Goal: Task Accomplishment & Management: Manage account settings

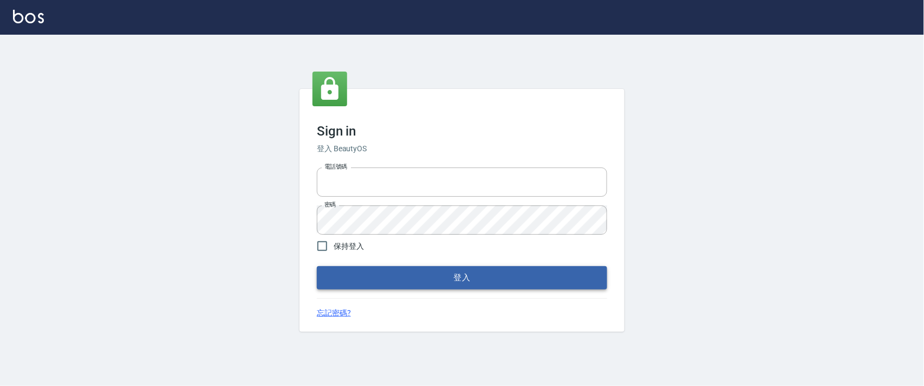
type input "0927987640"
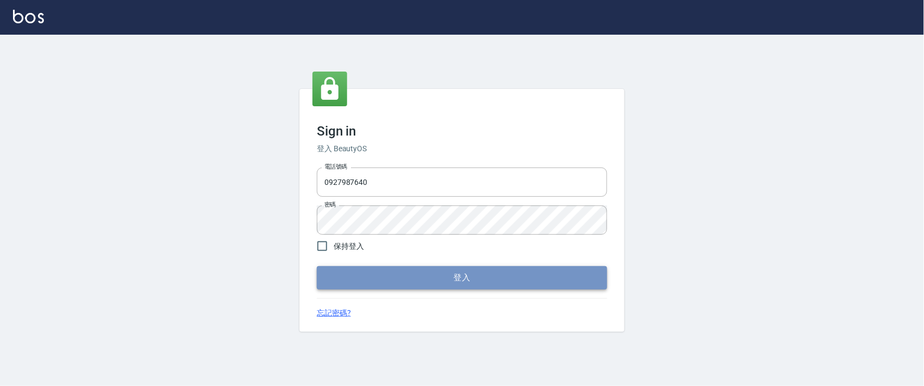
click at [447, 285] on button "登入" at bounding box center [462, 277] width 290 height 23
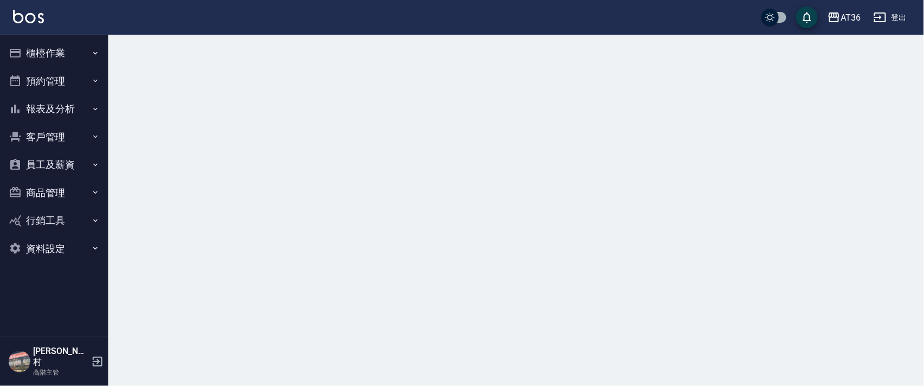
click at [42, 53] on button "櫃檯作業" at bounding box center [54, 53] width 100 height 28
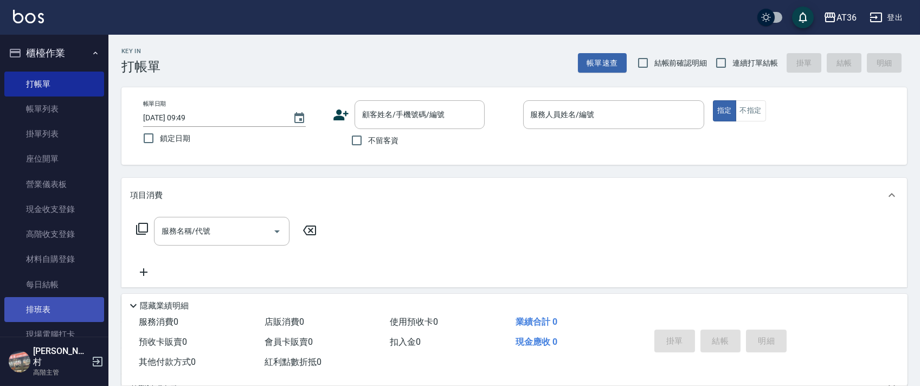
click at [48, 312] on link "排班表" at bounding box center [54, 309] width 100 height 25
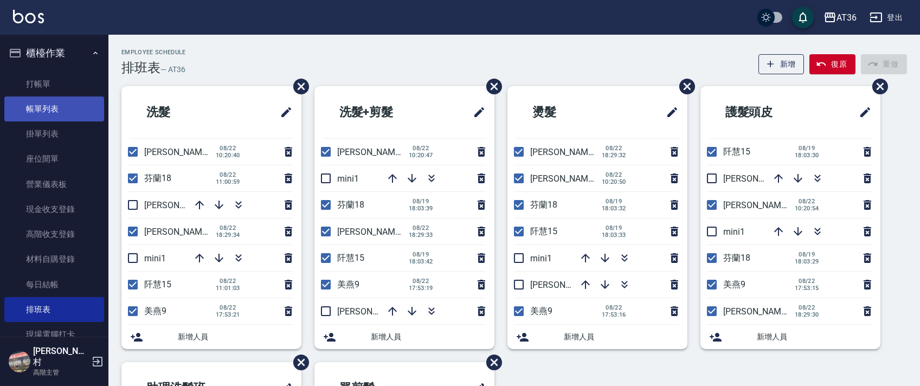
click at [40, 106] on link "帳單列表" at bounding box center [54, 108] width 100 height 25
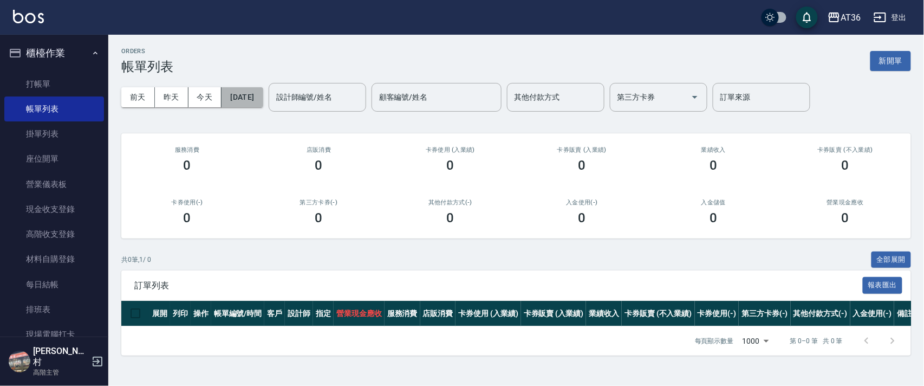
click at [263, 100] on button "[DATE]" at bounding box center [242, 97] width 41 height 20
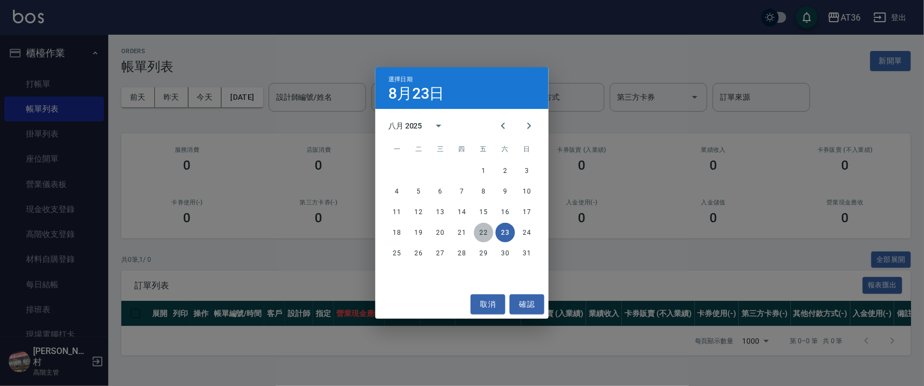
click at [481, 232] on button "22" at bounding box center [484, 233] width 20 height 20
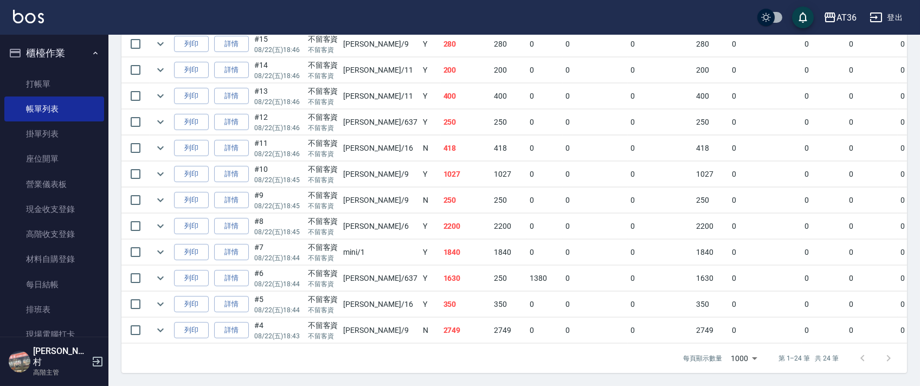
scroll to position [620, 0]
click at [235, 218] on link "詳情" at bounding box center [231, 226] width 35 height 17
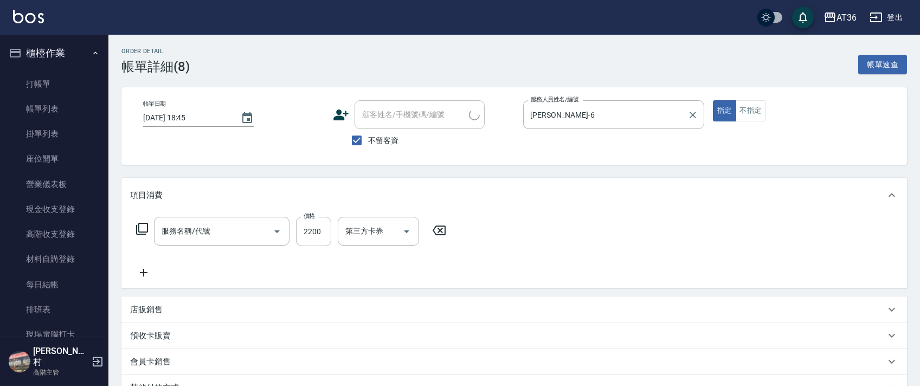
type input "[DATE] 18:45"
checkbox input "true"
type input "[PERSON_NAME]-6"
type input "染髮(501)"
click at [533, 115] on input "[PERSON_NAME]-6" at bounding box center [605, 114] width 155 height 19
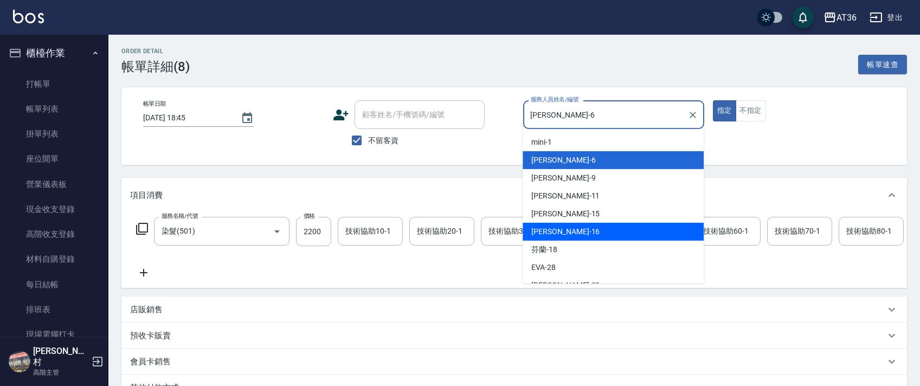
click at [551, 229] on span "[PERSON_NAME] -16" at bounding box center [565, 231] width 68 height 11
type input "[PERSON_NAME]-16"
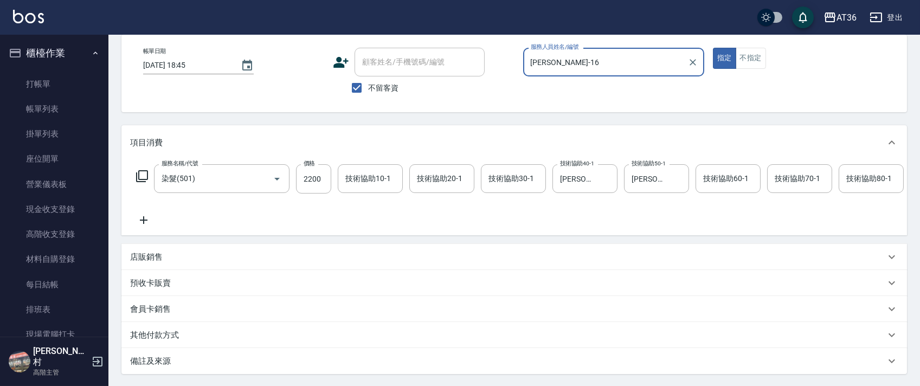
scroll to position [167, 0]
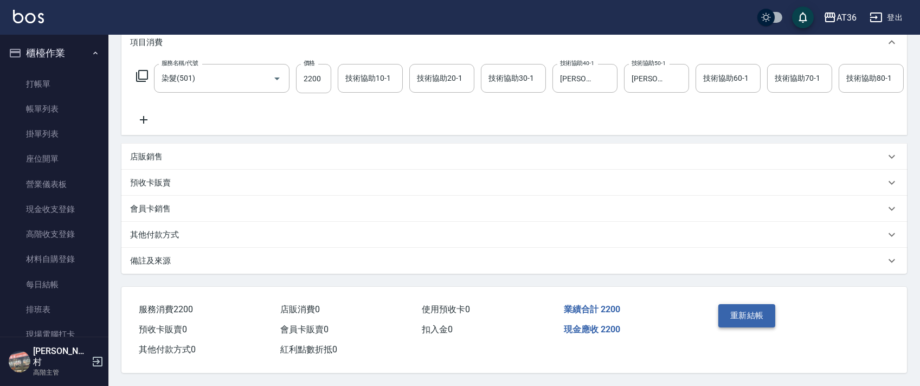
click at [739, 315] on button "重新結帳" at bounding box center [746, 315] width 57 height 23
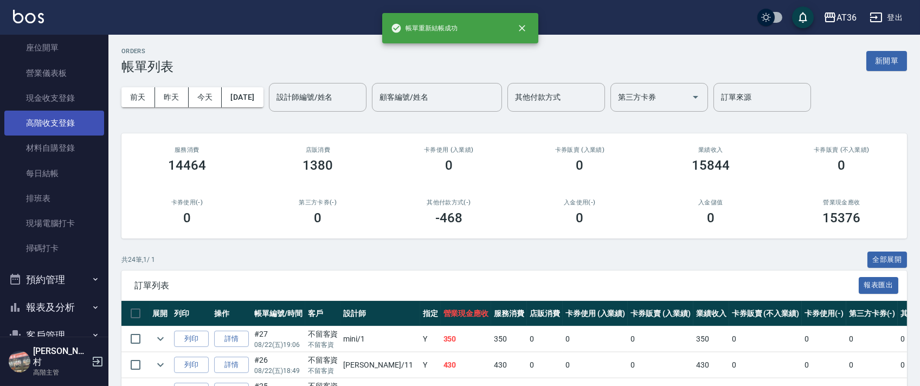
scroll to position [238, 0]
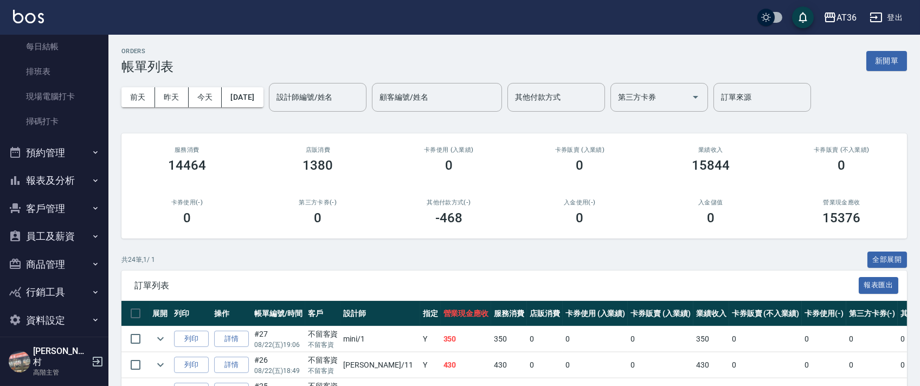
click at [44, 176] on button "報表及分析" at bounding box center [54, 180] width 100 height 28
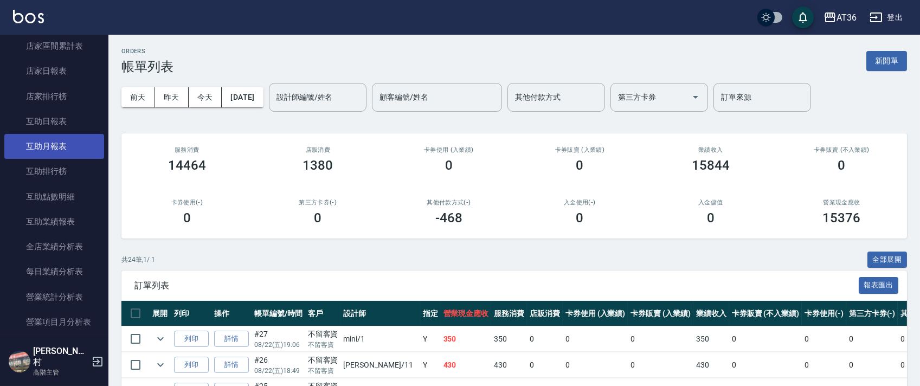
scroll to position [527, 0]
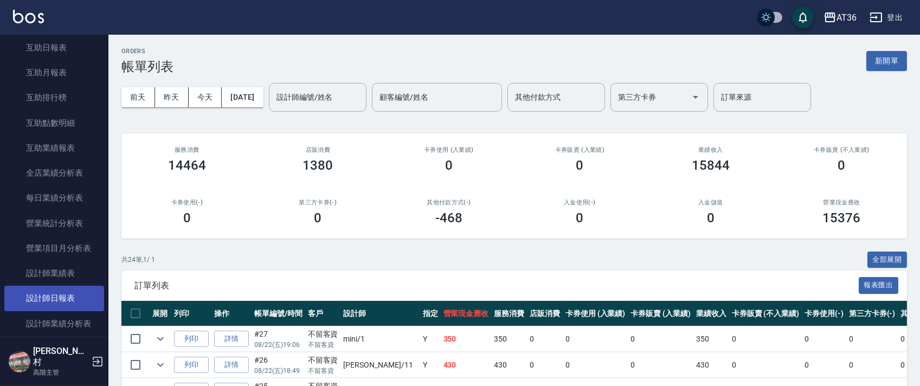
click at [66, 305] on link "設計師日報表" at bounding box center [54, 298] width 100 height 25
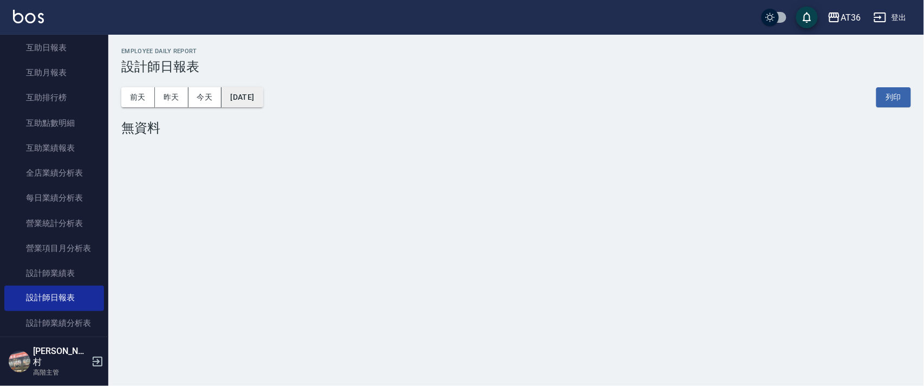
click at [263, 103] on button "[DATE]" at bounding box center [242, 97] width 41 height 20
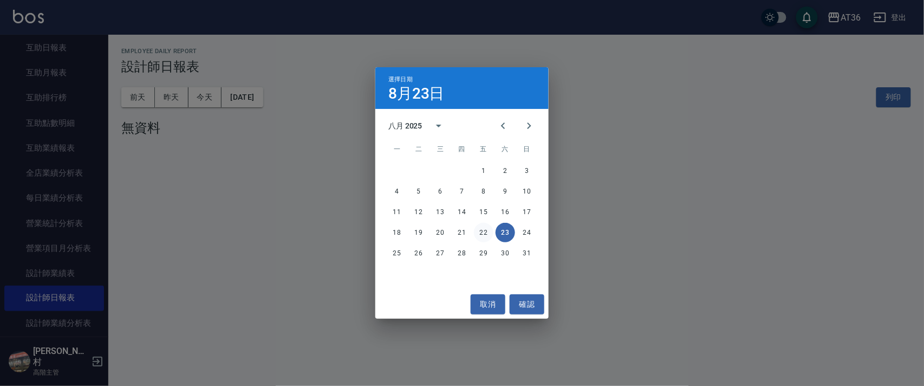
click at [484, 239] on button "22" at bounding box center [484, 233] width 20 height 20
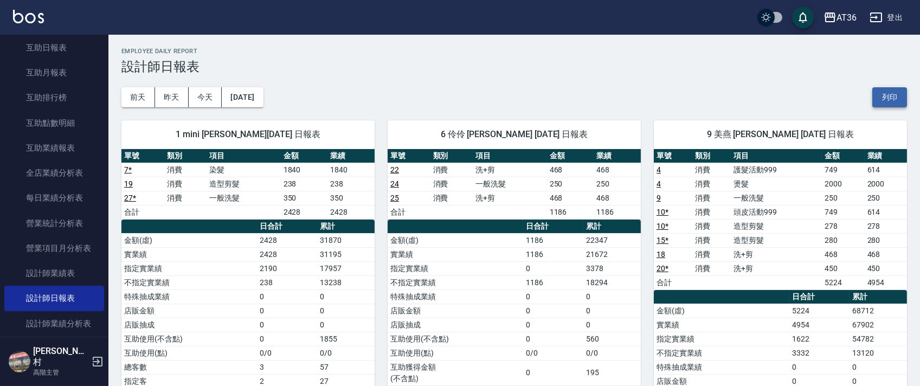
click at [892, 99] on button "列印" at bounding box center [889, 97] width 35 height 20
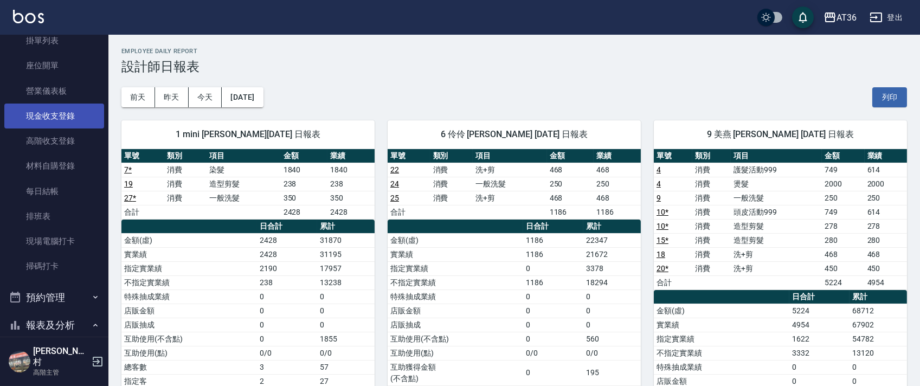
click at [53, 115] on link "現金收支登錄" at bounding box center [54, 116] width 100 height 25
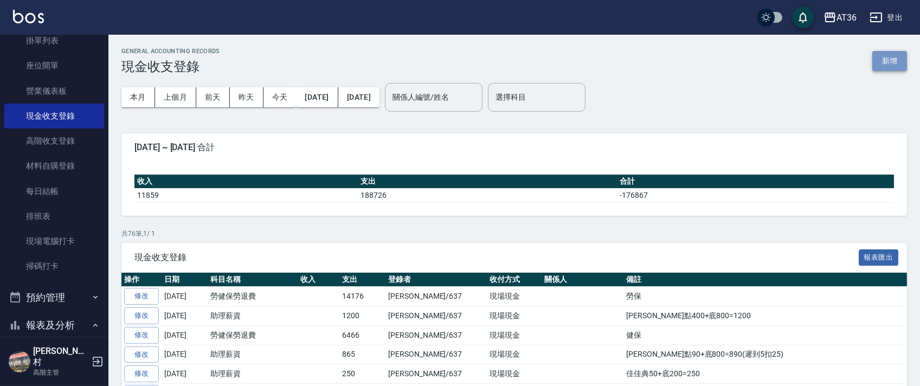
click at [900, 59] on button "新增" at bounding box center [889, 61] width 35 height 20
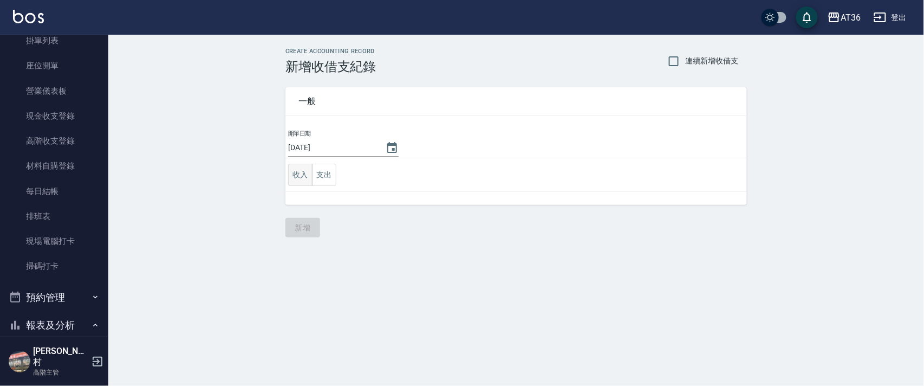
click at [300, 174] on button "收入" at bounding box center [300, 175] width 24 height 22
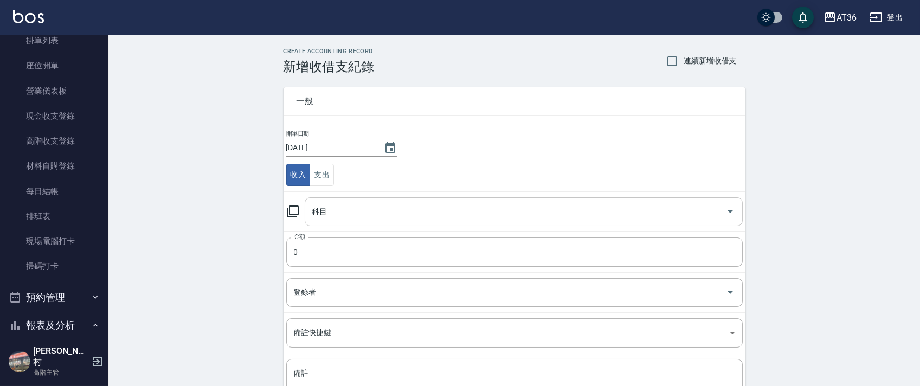
click at [316, 215] on div "科目 科目" at bounding box center [524, 211] width 438 height 29
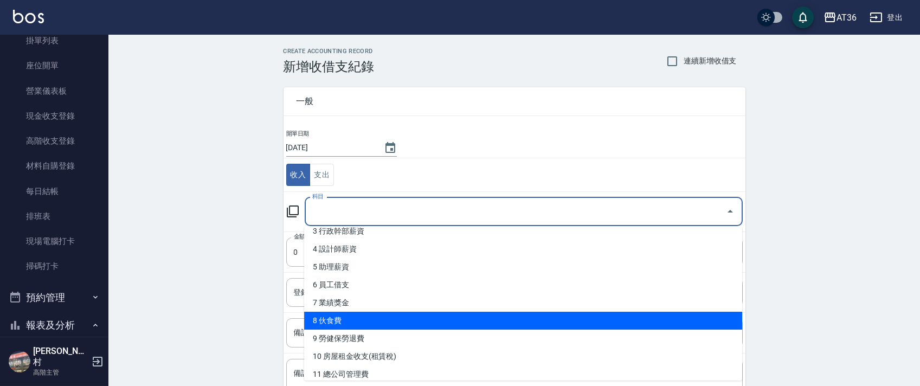
scroll to position [144, 0]
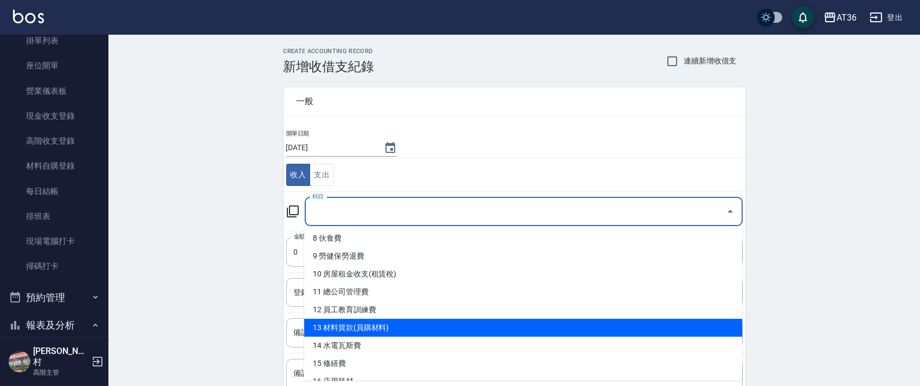
click at [391, 326] on li "13 材料貨款(員購材料)" at bounding box center [523, 328] width 438 height 18
type input "13 材料貨款(員購材料)"
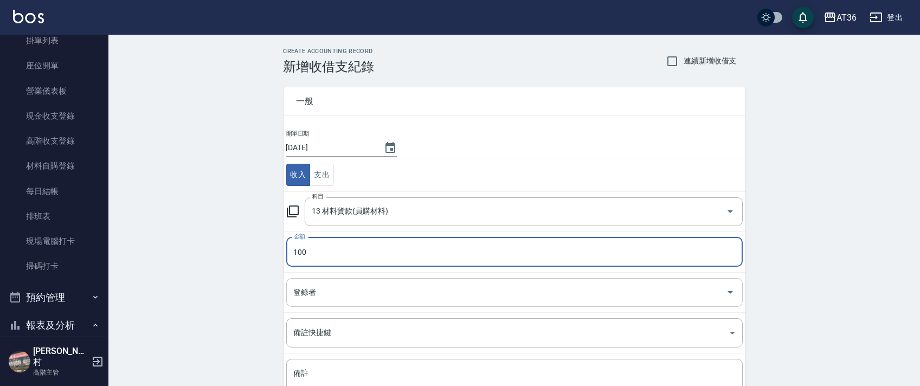
type input "100"
click at [307, 293] on div "登錄者 登錄者" at bounding box center [514, 292] width 456 height 29
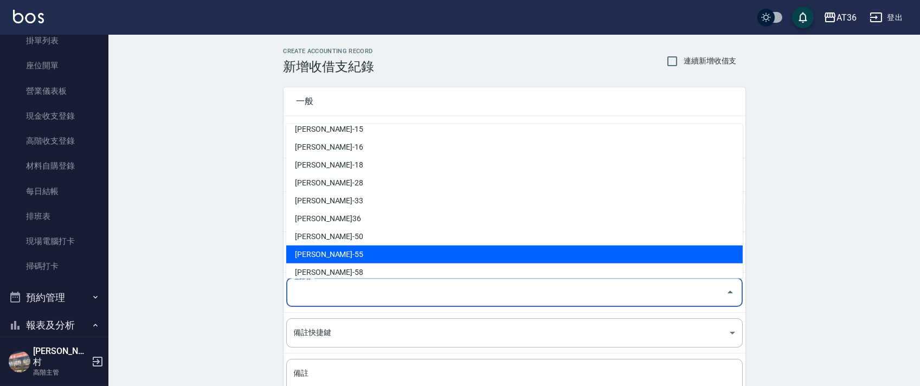
scroll to position [176, 0]
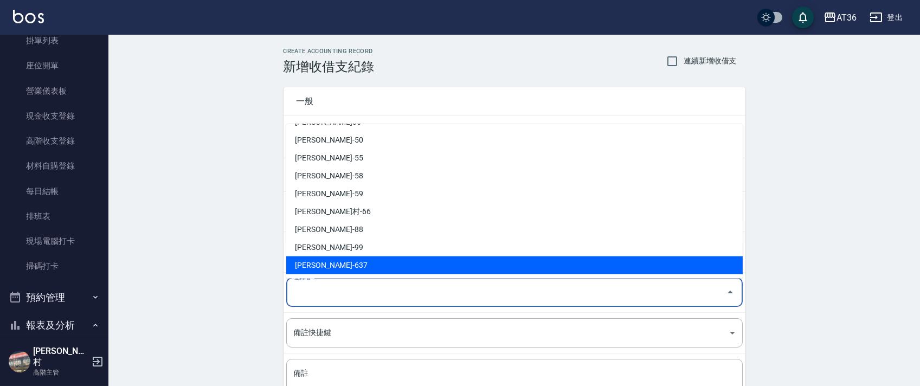
click at [327, 269] on li "[PERSON_NAME]-637" at bounding box center [514, 265] width 456 height 18
type input "[PERSON_NAME]-637"
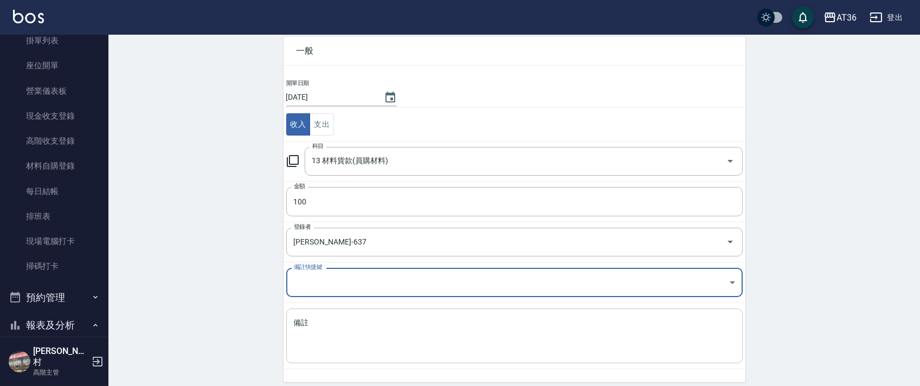
scroll to position [92, 0]
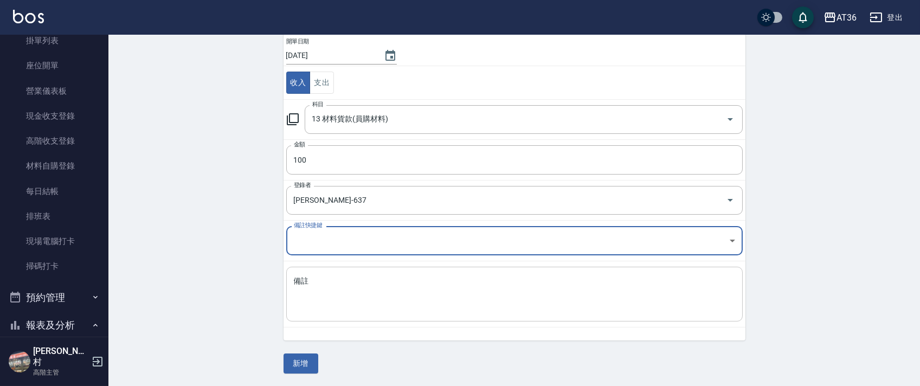
click at [321, 288] on textarea "備註" at bounding box center [514, 294] width 441 height 37
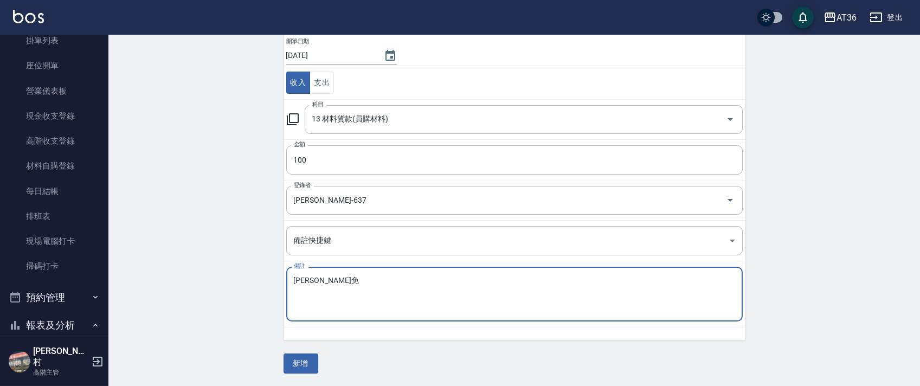
drag, startPoint x: 385, startPoint y: 296, endPoint x: 376, endPoint y: 293, distance: 9.3
click at [384, 296] on textarea "[PERSON_NAME]免" at bounding box center [514, 294] width 441 height 37
drag, startPoint x: 307, startPoint y: 280, endPoint x: 340, endPoint y: 270, distance: 33.9
click at [307, 281] on textarea "[PERSON_NAME]免" at bounding box center [514, 294] width 441 height 37
click at [318, 280] on textarea "小鳳棉ㄏㄧ" at bounding box center [514, 294] width 441 height 37
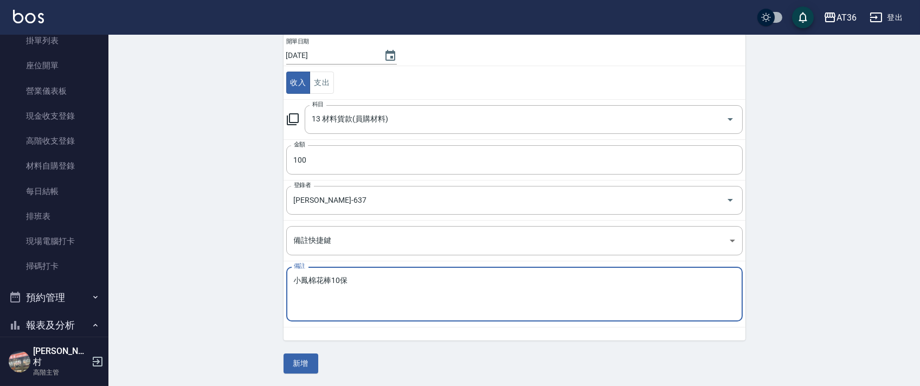
click at [412, 300] on textarea "小鳳棉花棒10保" at bounding box center [514, 294] width 441 height 37
drag, startPoint x: 339, startPoint y: 280, endPoint x: 376, endPoint y: 266, distance: 40.0
click at [340, 279] on textarea "小鳳棉花棒10保" at bounding box center [514, 294] width 441 height 37
drag, startPoint x: 340, startPoint y: 278, endPoint x: 346, endPoint y: 279, distance: 5.5
click at [341, 279] on textarea "小鳳棉花棒10保" at bounding box center [514, 294] width 441 height 37
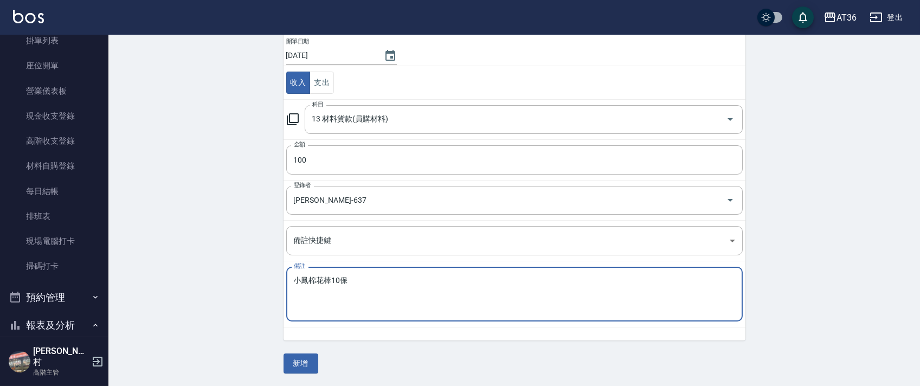
click at [386, 316] on div "小鳳棉花棒10保 x 備註" at bounding box center [514, 294] width 456 height 55
type textarea "小鳳棉花棒10包"
click at [293, 363] on button "新增" at bounding box center [300, 363] width 35 height 20
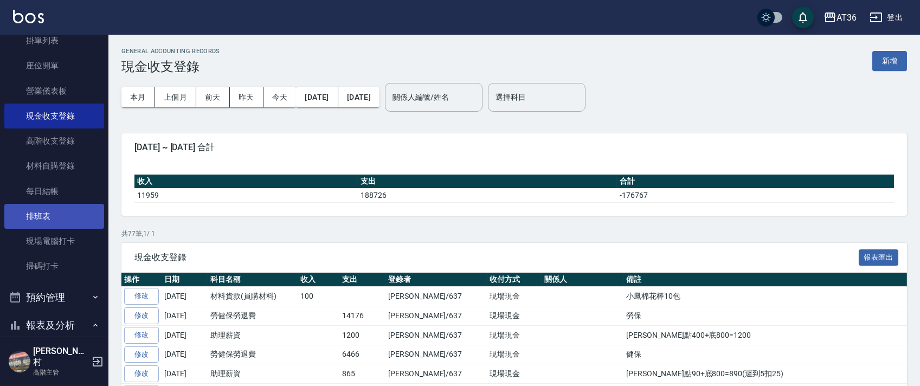
click at [63, 218] on link "排班表" at bounding box center [54, 216] width 100 height 25
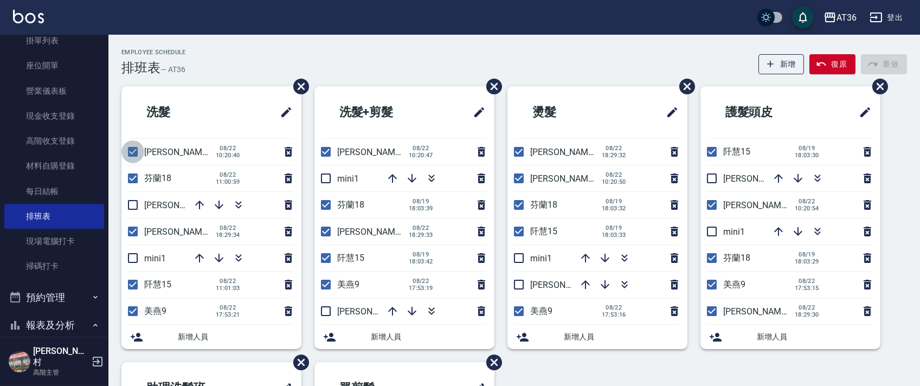
click at [132, 152] on input "checkbox" at bounding box center [132, 151] width 23 height 23
checkbox input "false"
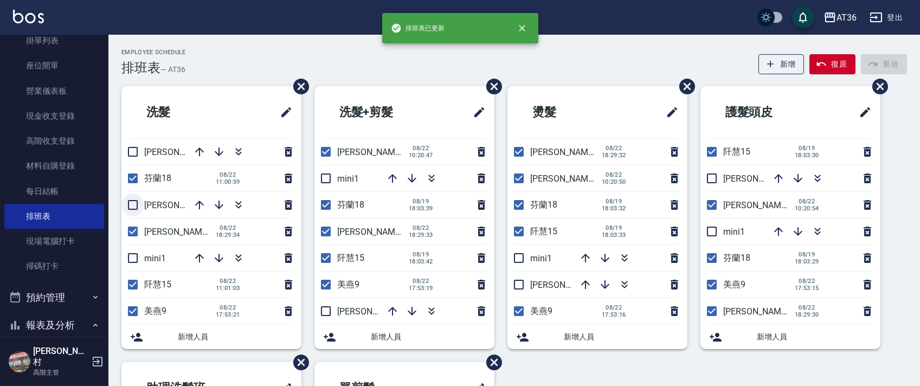
click at [135, 207] on input "checkbox" at bounding box center [132, 204] width 23 height 23
checkbox input "true"
click at [131, 230] on input "checkbox" at bounding box center [132, 231] width 23 height 23
checkbox input "false"
click at [133, 281] on input "checkbox" at bounding box center [132, 284] width 23 height 23
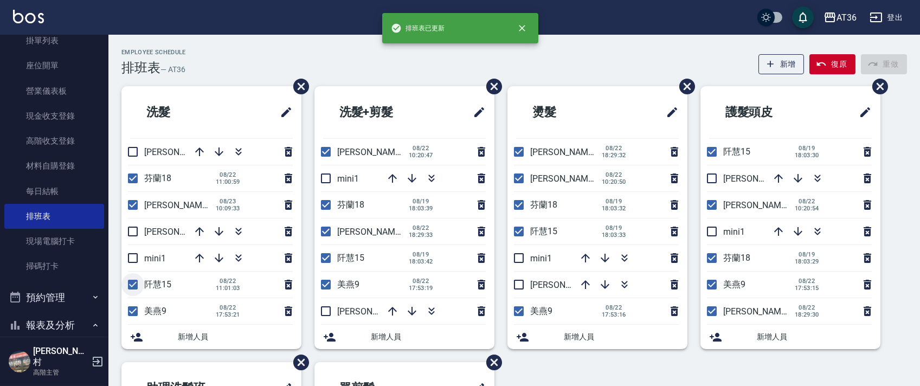
checkbox input "false"
click at [129, 312] on input "checkbox" at bounding box center [132, 311] width 23 height 23
checkbox input "false"
click at [133, 287] on input "checkbox" at bounding box center [132, 284] width 23 height 23
checkbox input "true"
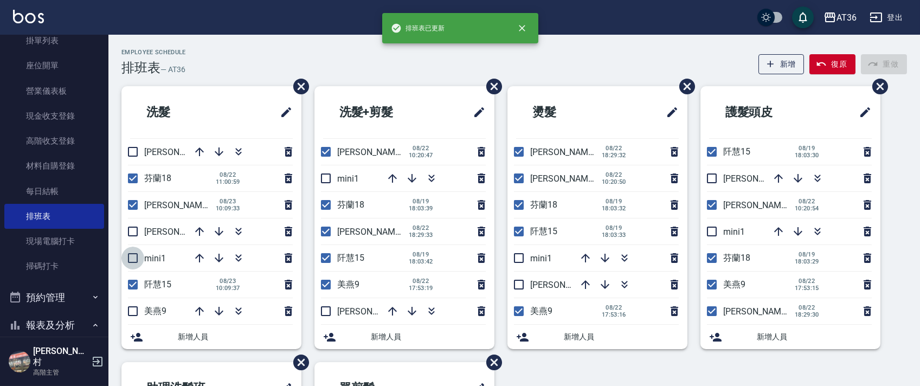
click at [129, 254] on input "checkbox" at bounding box center [132, 258] width 23 height 23
checkbox input "true"
click at [327, 174] on input "checkbox" at bounding box center [325, 178] width 23 height 23
checkbox input "true"
click at [327, 154] on input "checkbox" at bounding box center [325, 151] width 23 height 23
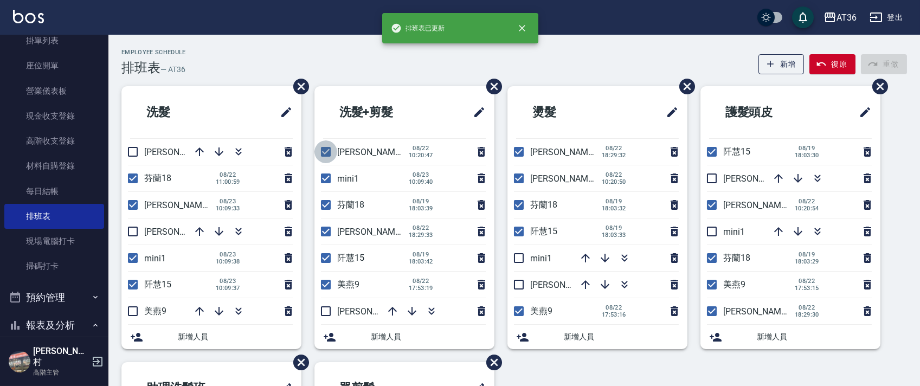
checkbox input "false"
click at [324, 286] on input "checkbox" at bounding box center [325, 284] width 23 height 23
checkbox input "false"
click at [321, 314] on input "checkbox" at bounding box center [325, 311] width 23 height 23
checkbox input "true"
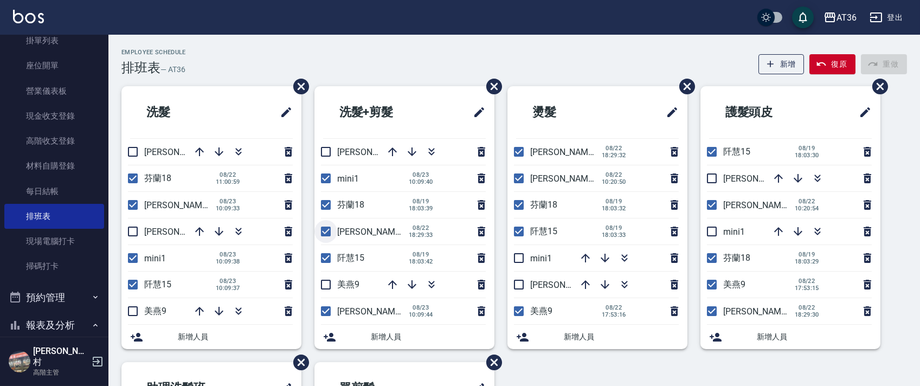
click at [326, 232] on input "checkbox" at bounding box center [325, 231] width 23 height 23
checkbox input "false"
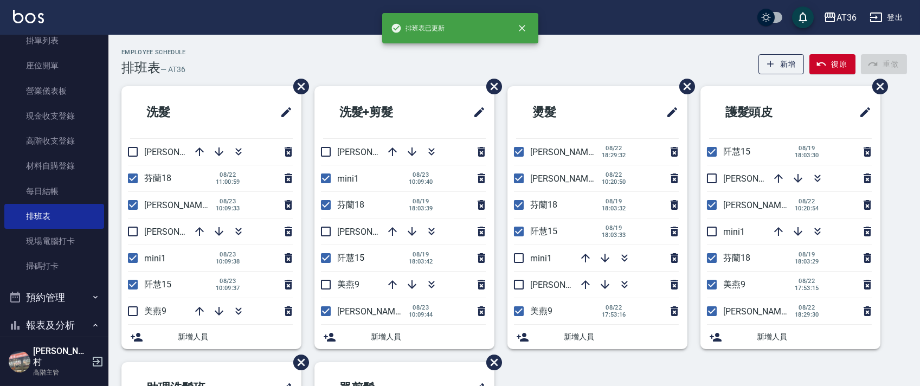
drag, startPoint x: 521, startPoint y: 148, endPoint x: 593, endPoint y: 174, distance: 76.8
click at [520, 149] on input "checkbox" at bounding box center [518, 151] width 23 height 23
checkbox input "false"
click at [519, 255] on input "checkbox" at bounding box center [518, 258] width 23 height 23
checkbox input "true"
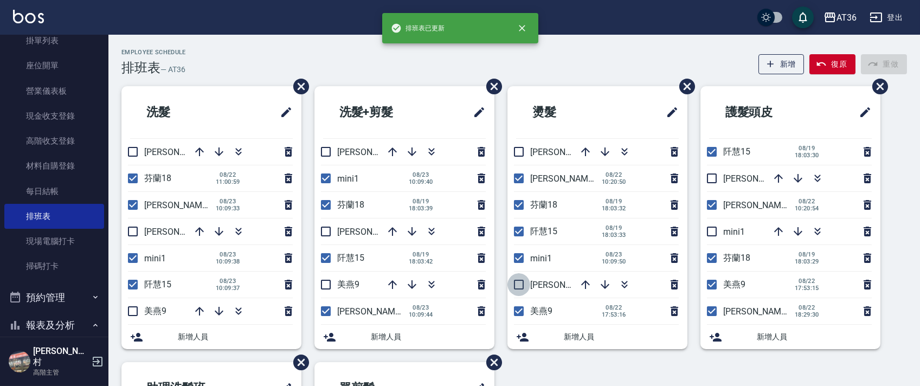
click at [514, 286] on input "checkbox" at bounding box center [518, 284] width 23 height 23
checkbox input "true"
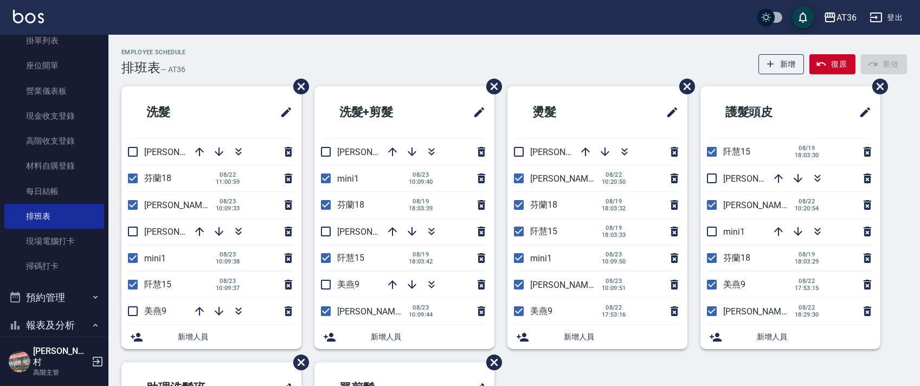
click at [518, 313] on input "checkbox" at bounding box center [518, 311] width 23 height 23
checkbox input "false"
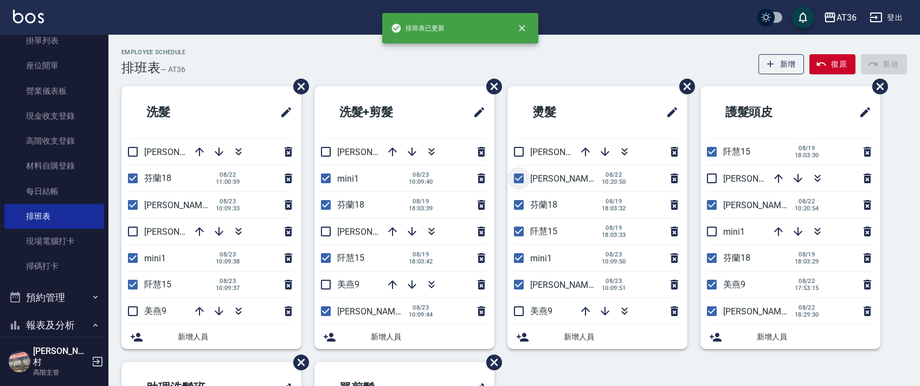
click at [520, 184] on input "checkbox" at bounding box center [518, 178] width 23 height 23
checkbox input "false"
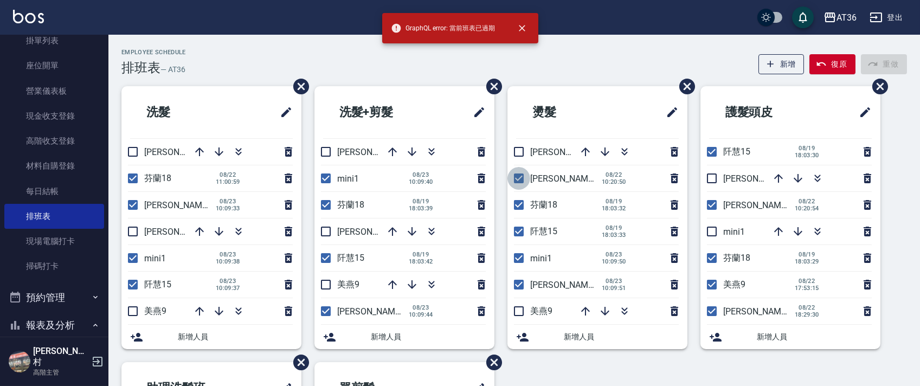
click at [521, 176] on input "checkbox" at bounding box center [518, 178] width 23 height 23
checkbox input "false"
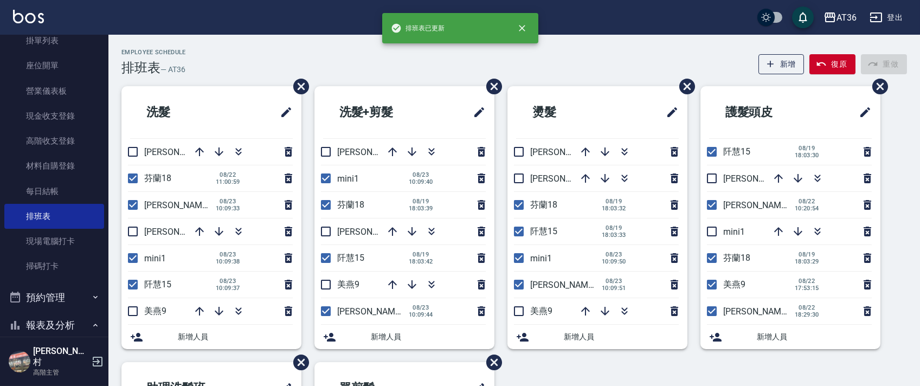
drag, startPoint x: 709, startPoint y: 180, endPoint x: 743, endPoint y: 105, distance: 82.5
click at [712, 180] on input "checkbox" at bounding box center [711, 178] width 23 height 23
checkbox input "true"
click at [715, 232] on input "checkbox" at bounding box center [711, 231] width 23 height 23
checkbox input "true"
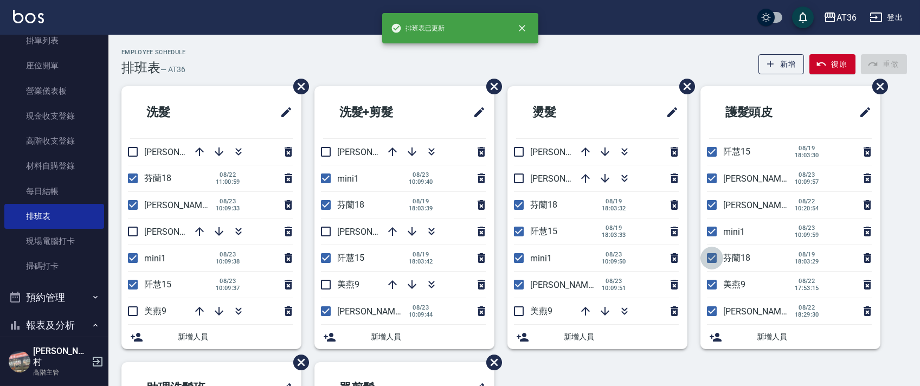
drag, startPoint x: 706, startPoint y: 258, endPoint x: 743, endPoint y: 277, distance: 41.9
click at [707, 259] on input "checkbox" at bounding box center [711, 258] width 23 height 23
checkbox input "false"
click at [710, 314] on input "checkbox" at bounding box center [711, 311] width 23 height 23
checkbox input "false"
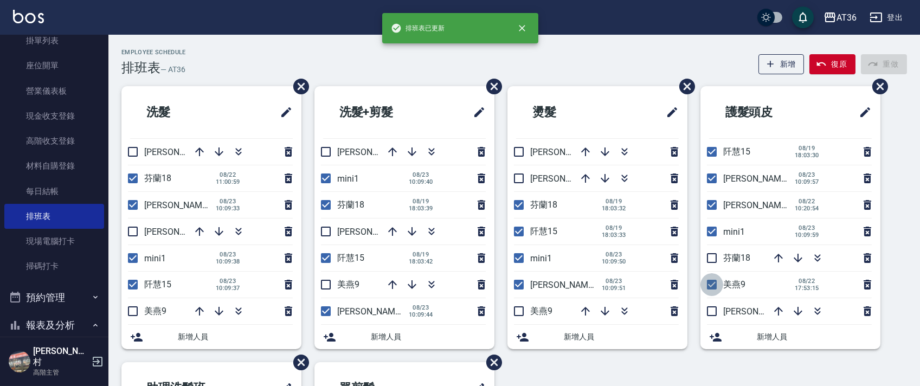
click at [712, 287] on input "checkbox" at bounding box center [711, 284] width 23 height 23
checkbox input "false"
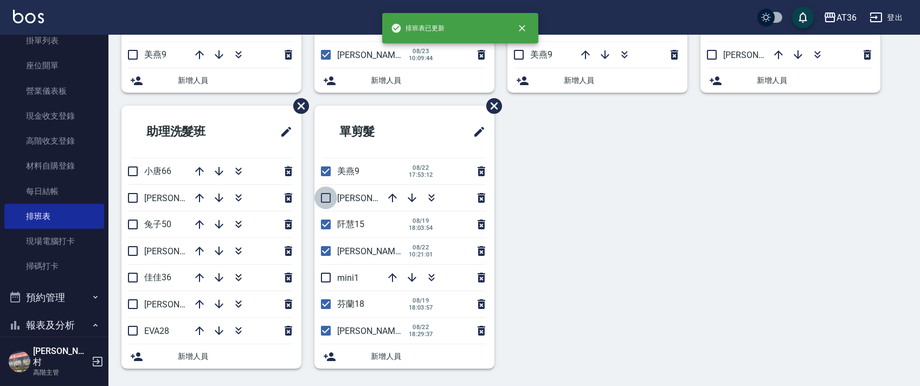
click at [326, 199] on input "checkbox" at bounding box center [325, 197] width 23 height 23
checkbox input "true"
drag, startPoint x: 318, startPoint y: 172, endPoint x: 479, endPoint y: 206, distance: 164.0
click at [319, 171] on input "checkbox" at bounding box center [325, 171] width 23 height 23
checkbox input "false"
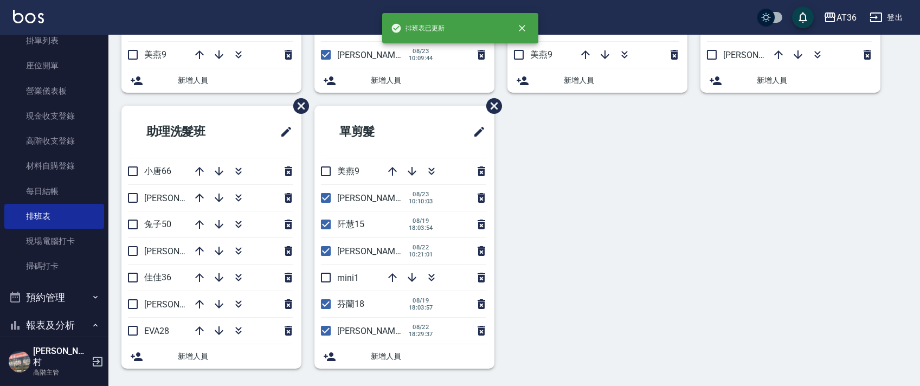
drag, startPoint x: 326, startPoint y: 248, endPoint x: 392, endPoint y: 279, distance: 73.5
click at [328, 249] on input "checkbox" at bounding box center [325, 251] width 23 height 23
checkbox input "false"
drag, startPoint x: 325, startPoint y: 279, endPoint x: 356, endPoint y: 299, distance: 37.0
click at [327, 282] on input "checkbox" at bounding box center [325, 277] width 23 height 23
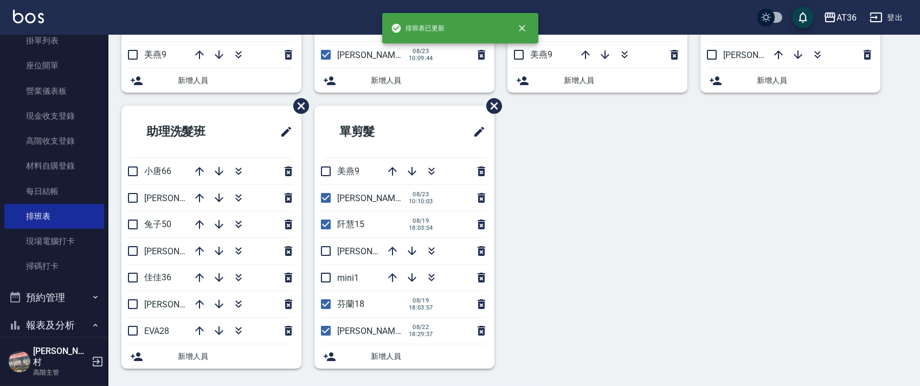
checkbox input "true"
click at [324, 331] on input "checkbox" at bounding box center [325, 330] width 23 height 23
checkbox input "false"
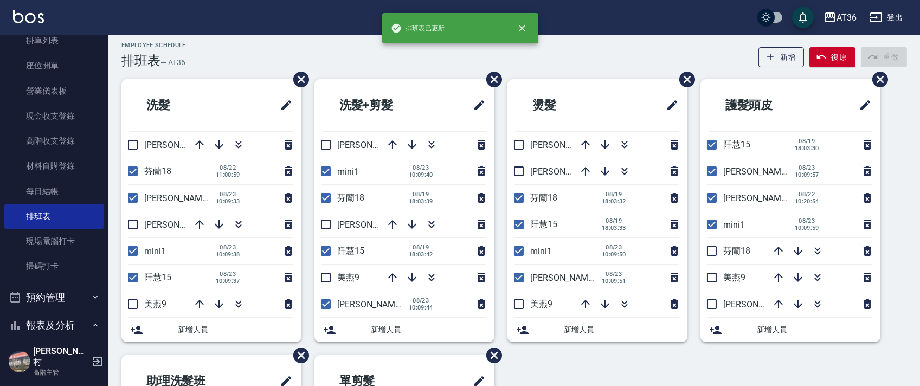
scroll to position [0, 0]
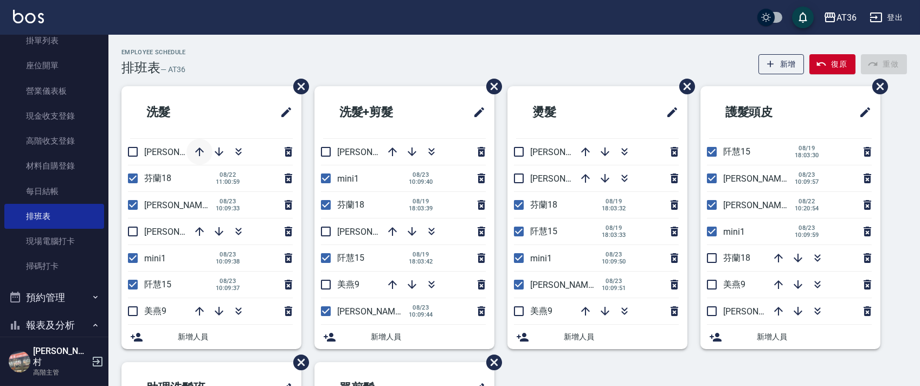
click at [196, 151] on icon "button" at bounding box center [199, 151] width 9 height 9
click at [324, 149] on input "checkbox" at bounding box center [325, 151] width 23 height 23
checkbox input "true"
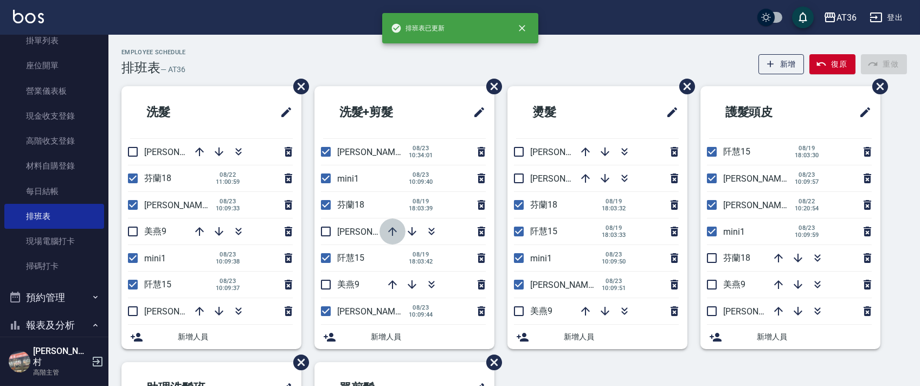
click at [389, 233] on icon "button" at bounding box center [392, 231] width 13 height 13
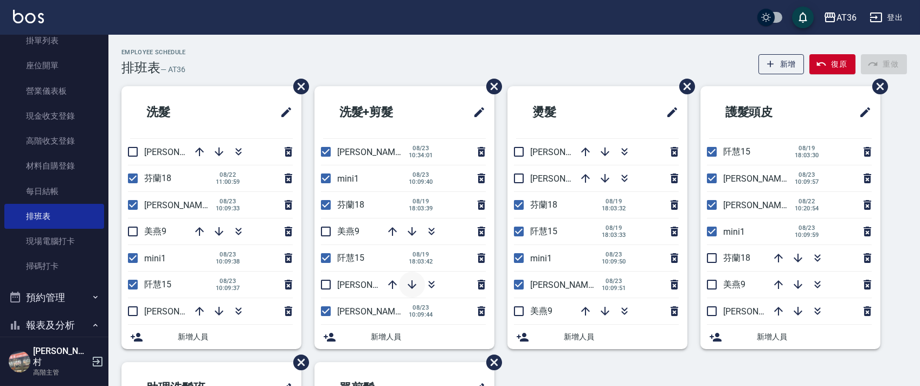
click at [411, 287] on icon "button" at bounding box center [412, 284] width 9 height 9
